Goal: Check status: Verify the current state of an ongoing process or item

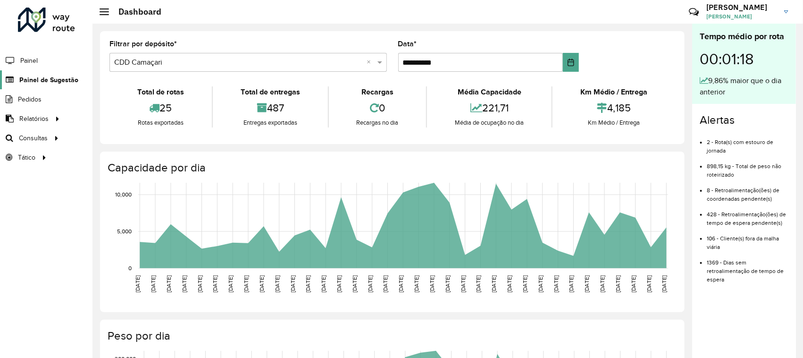
click at [46, 76] on span "Painel de Sugestão" at bounding box center [48, 80] width 59 height 10
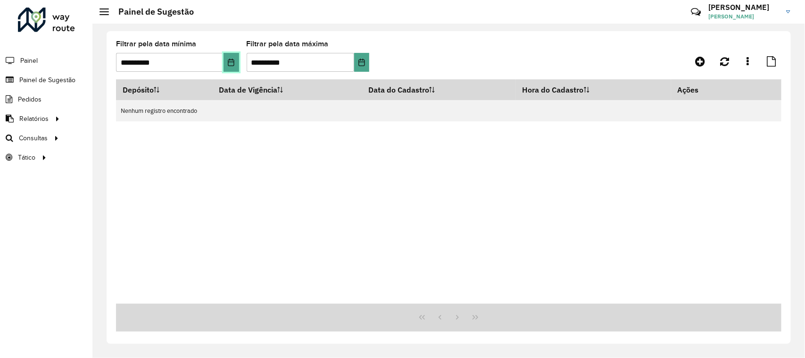
click at [232, 61] on icon "Choose Date" at bounding box center [231, 63] width 8 height 8
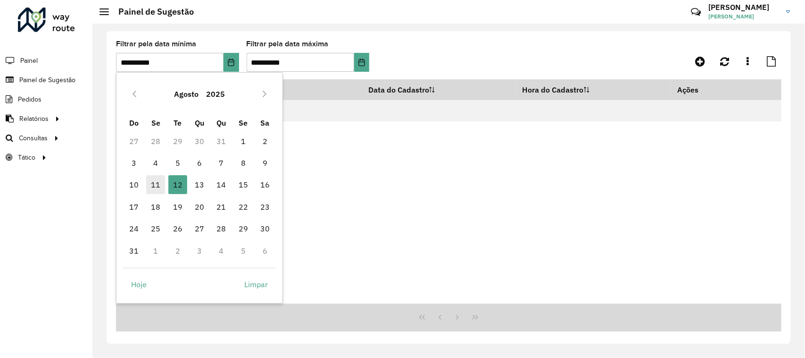
click at [149, 187] on span "11" at bounding box center [155, 184] width 19 height 19
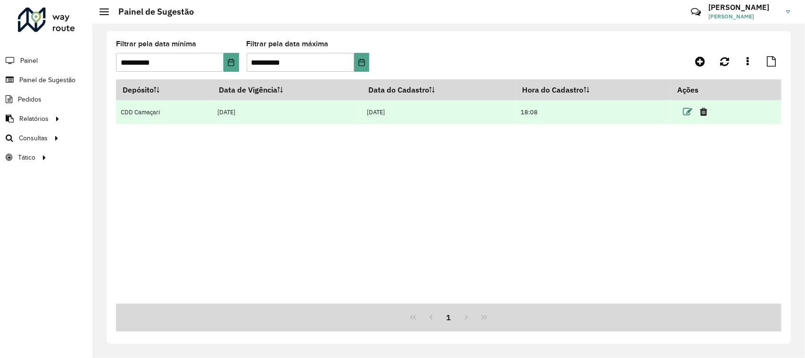
click at [691, 110] on icon at bounding box center [688, 111] width 9 height 9
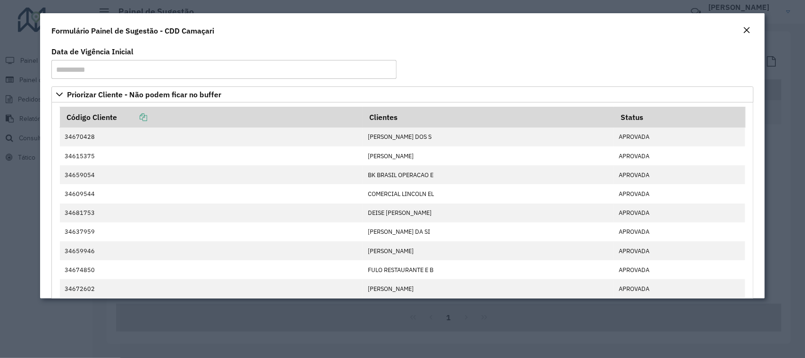
click at [486, 324] on modal-container "**********" at bounding box center [402, 179] width 805 height 358
click at [744, 27] on em "Close" at bounding box center [748, 30] width 8 height 8
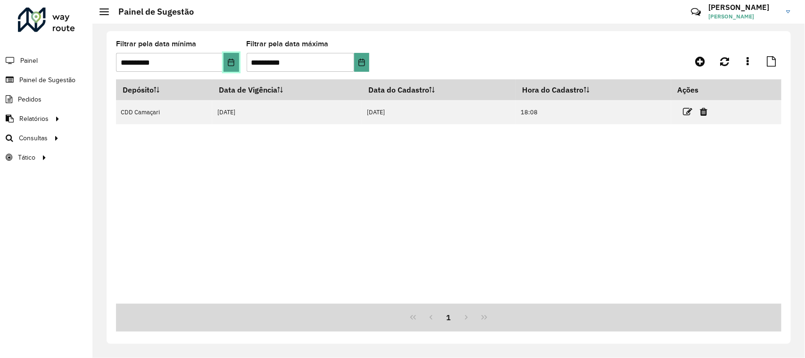
click at [225, 65] on button "Choose Date" at bounding box center [232, 62] width 16 height 19
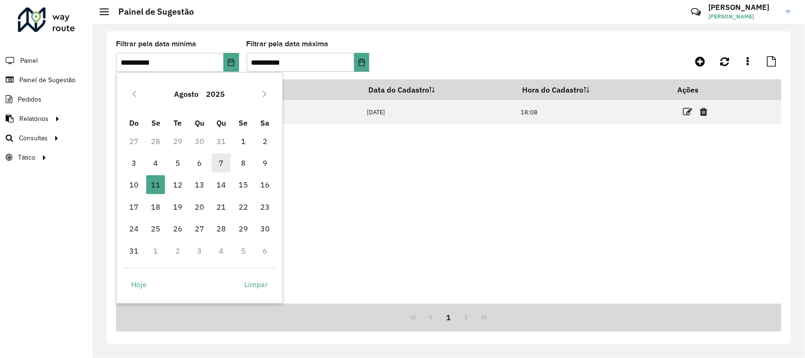
click at [222, 163] on span "7" at bounding box center [221, 162] width 19 height 19
type input "**********"
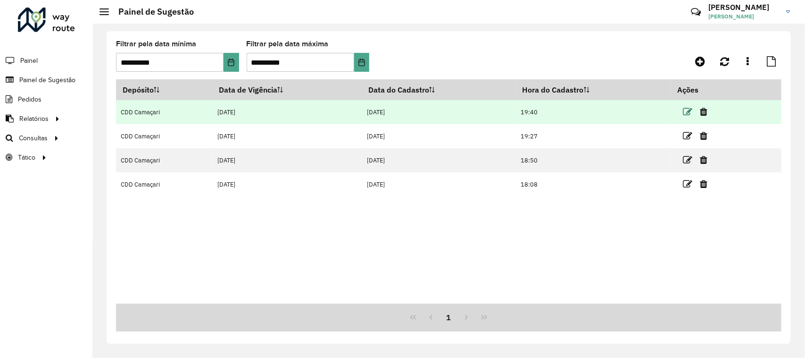
click at [688, 113] on icon at bounding box center [688, 111] width 9 height 9
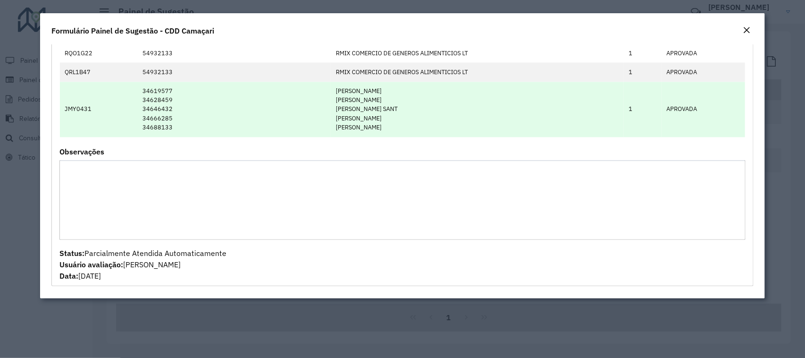
scroll to position [750, 0]
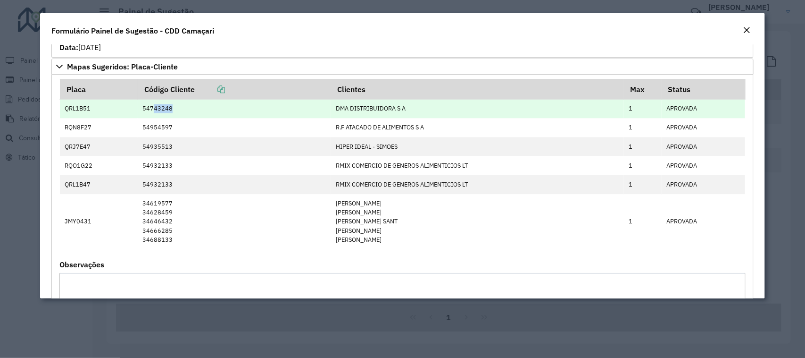
drag, startPoint x: 152, startPoint y: 113, endPoint x: 168, endPoint y: 113, distance: 16.0
click at [168, 113] on td "54743248" at bounding box center [234, 109] width 193 height 19
click at [170, 112] on td "54743248" at bounding box center [234, 109] width 193 height 19
drag, startPoint x: 170, startPoint y: 112, endPoint x: 163, endPoint y: 114, distance: 7.2
click at [166, 113] on td "54743248" at bounding box center [234, 109] width 193 height 19
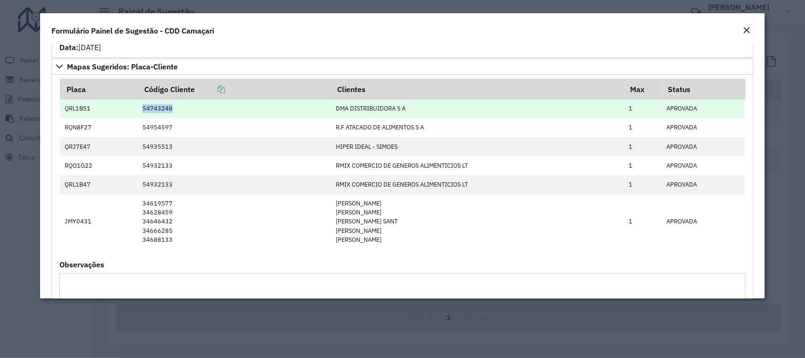
click at [125, 112] on td "QRL1B51" at bounding box center [99, 109] width 78 height 19
drag, startPoint x: 138, startPoint y: 113, endPoint x: 410, endPoint y: 108, distance: 272.3
click at [410, 108] on tr "QRL1B51 54743248 DMA DISTRIBUIDORA S A 1 APROVADA" at bounding box center [403, 109] width 686 height 19
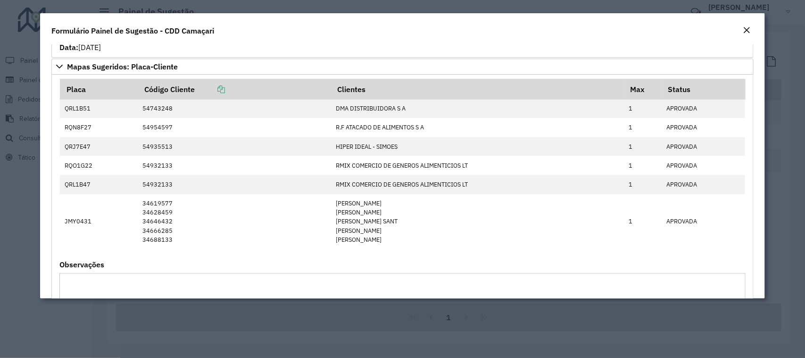
copy tr "54743248 DMA DISTRIBUIDORA S A"
